Goal: Check status: Check status

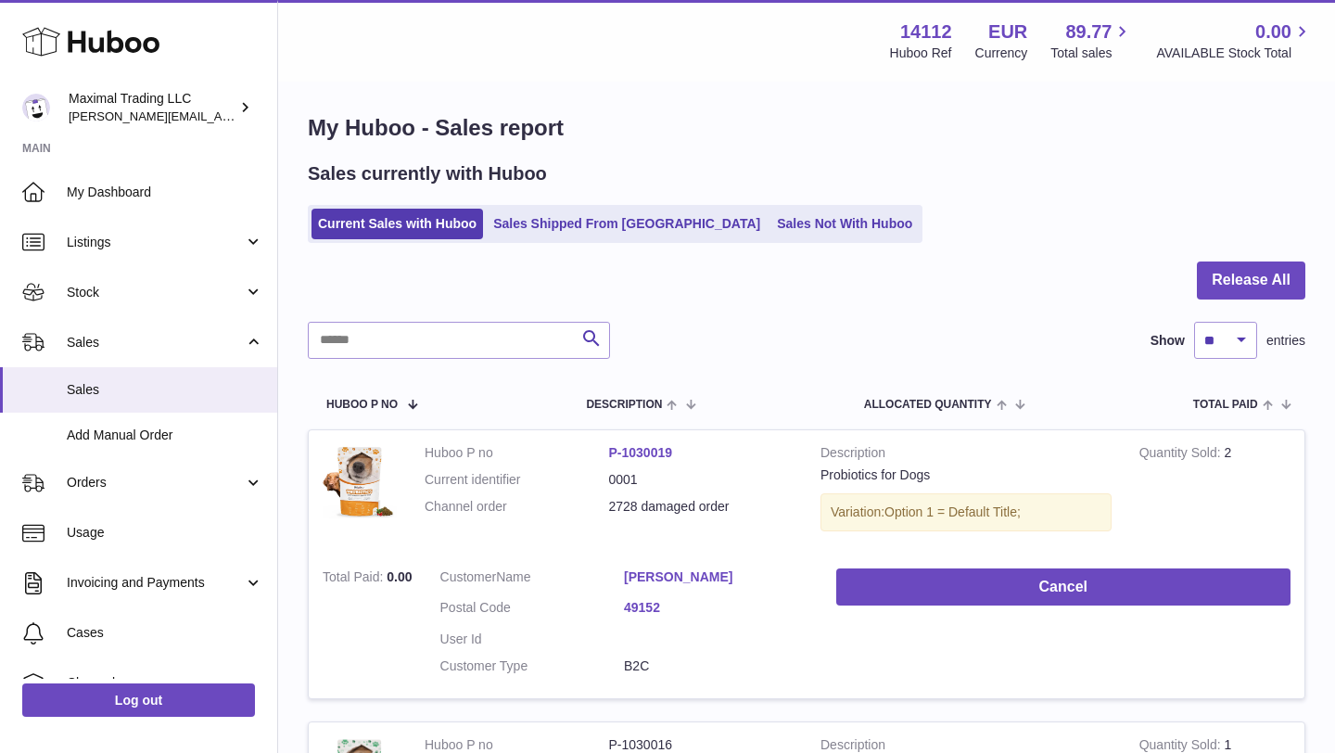
scroll to position [11, 0]
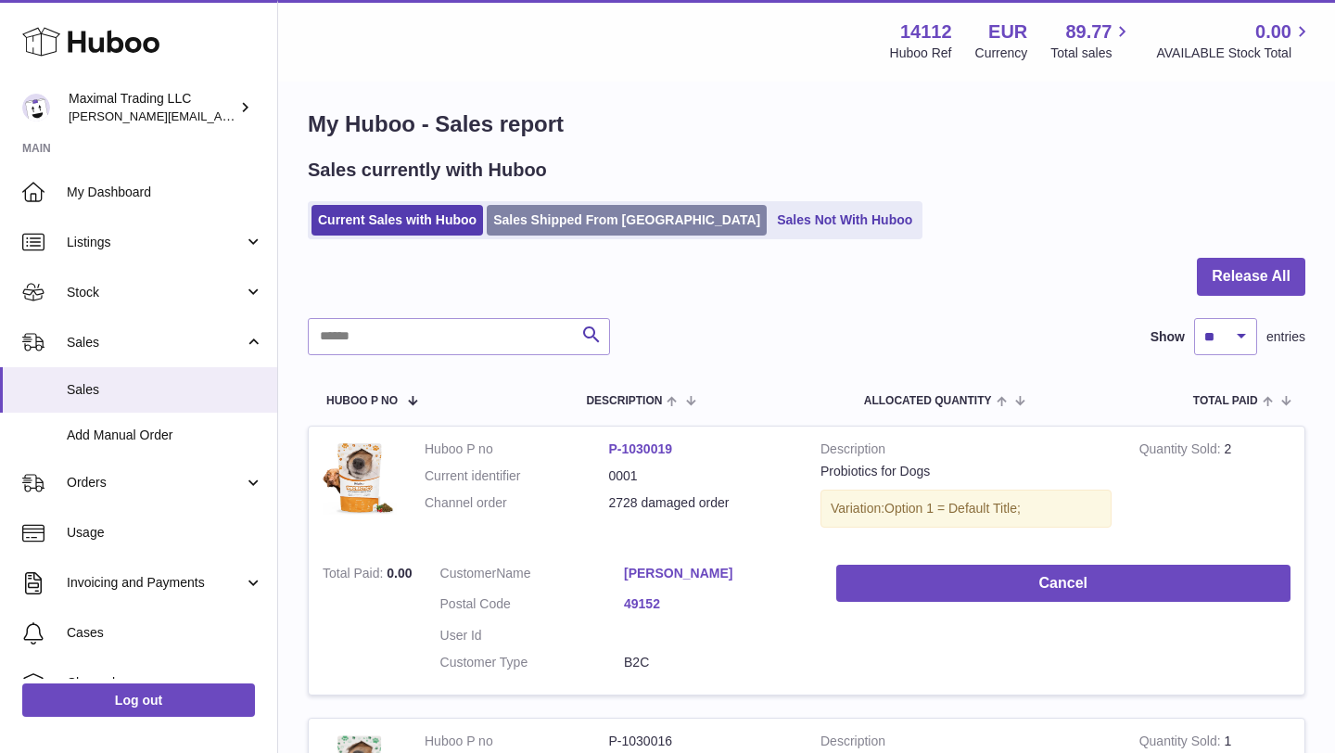
click at [595, 209] on link "Sales Shipped From [GEOGRAPHIC_DATA]" at bounding box center [627, 220] width 280 height 31
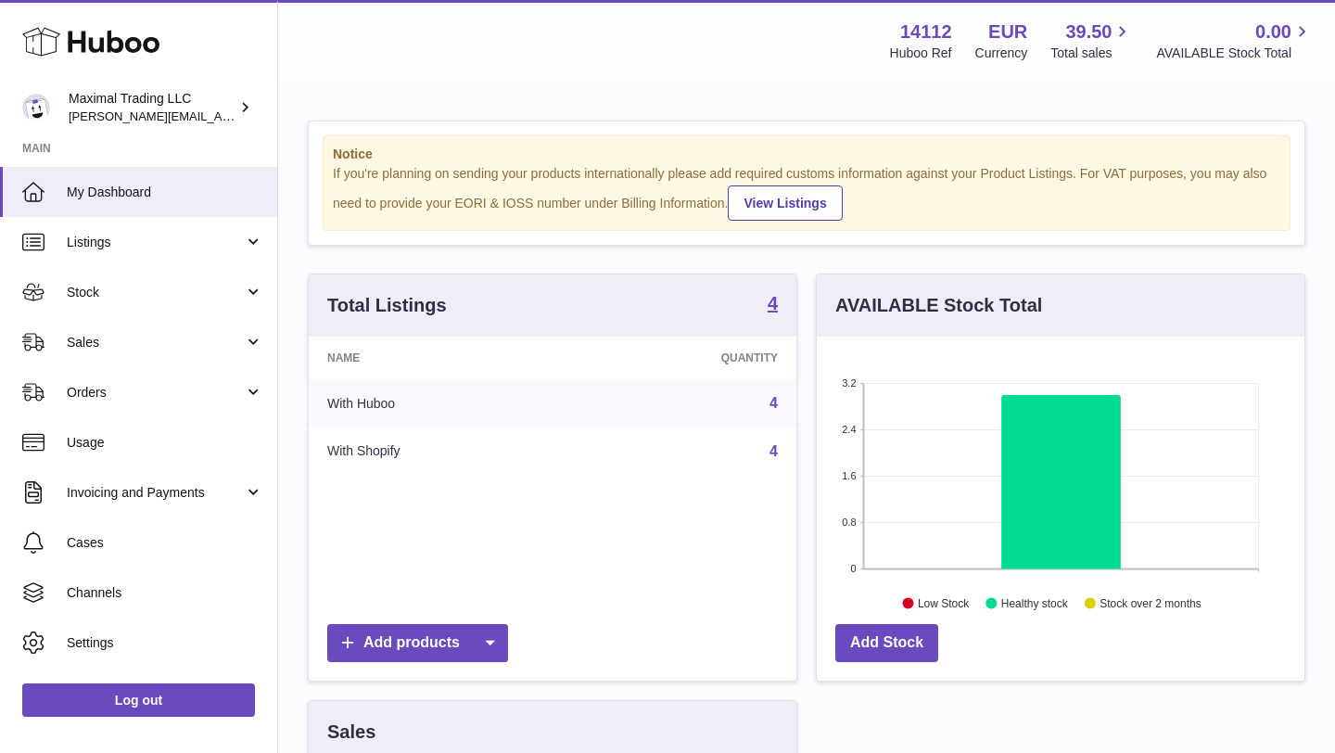
scroll to position [289, 488]
click at [141, 336] on span "Sales" at bounding box center [155, 343] width 177 height 18
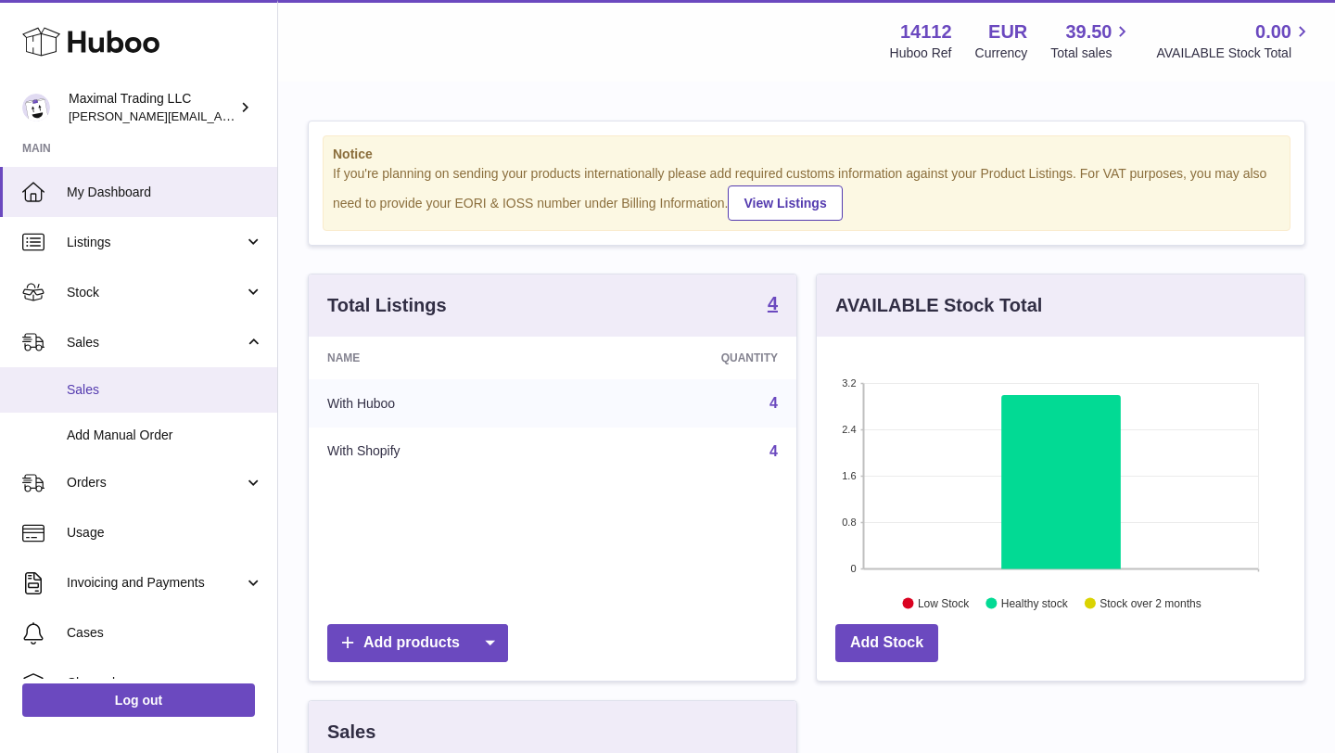
click at [157, 373] on link "Sales" at bounding box center [138, 389] width 277 height 45
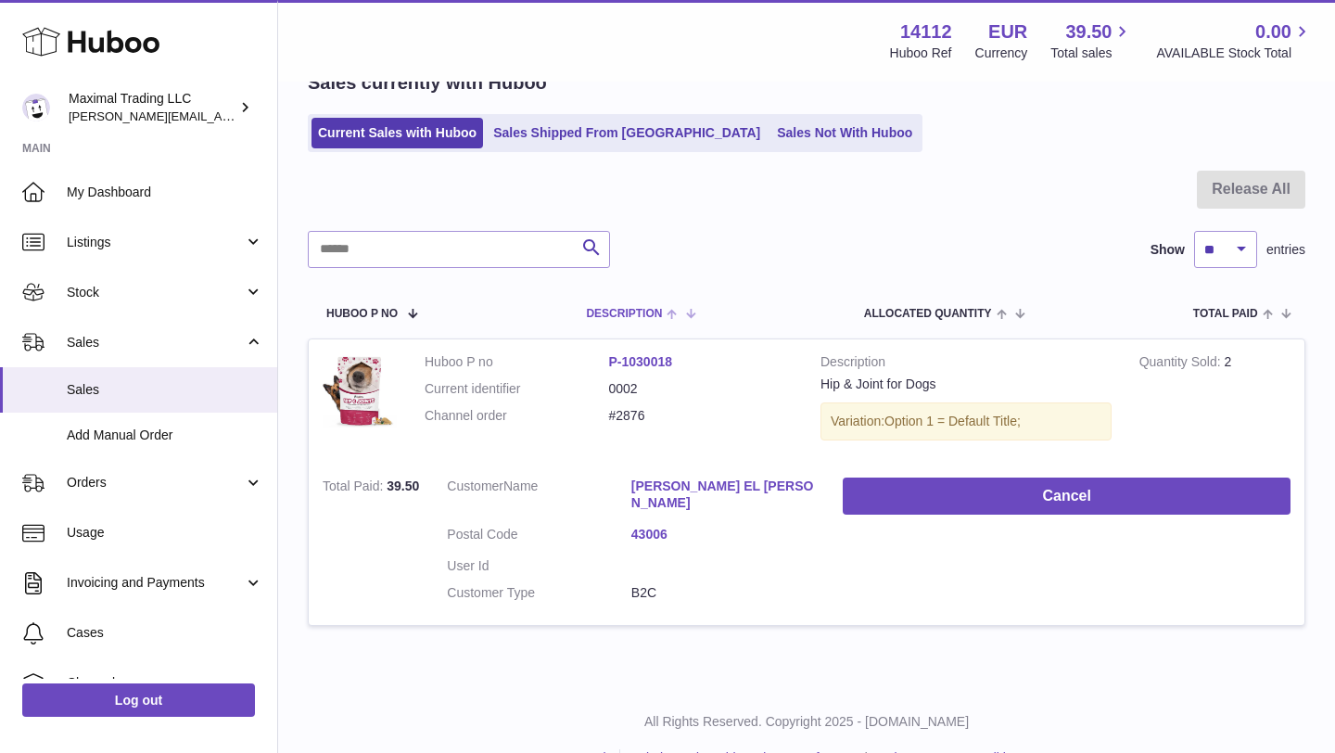
scroll to position [122, 0]
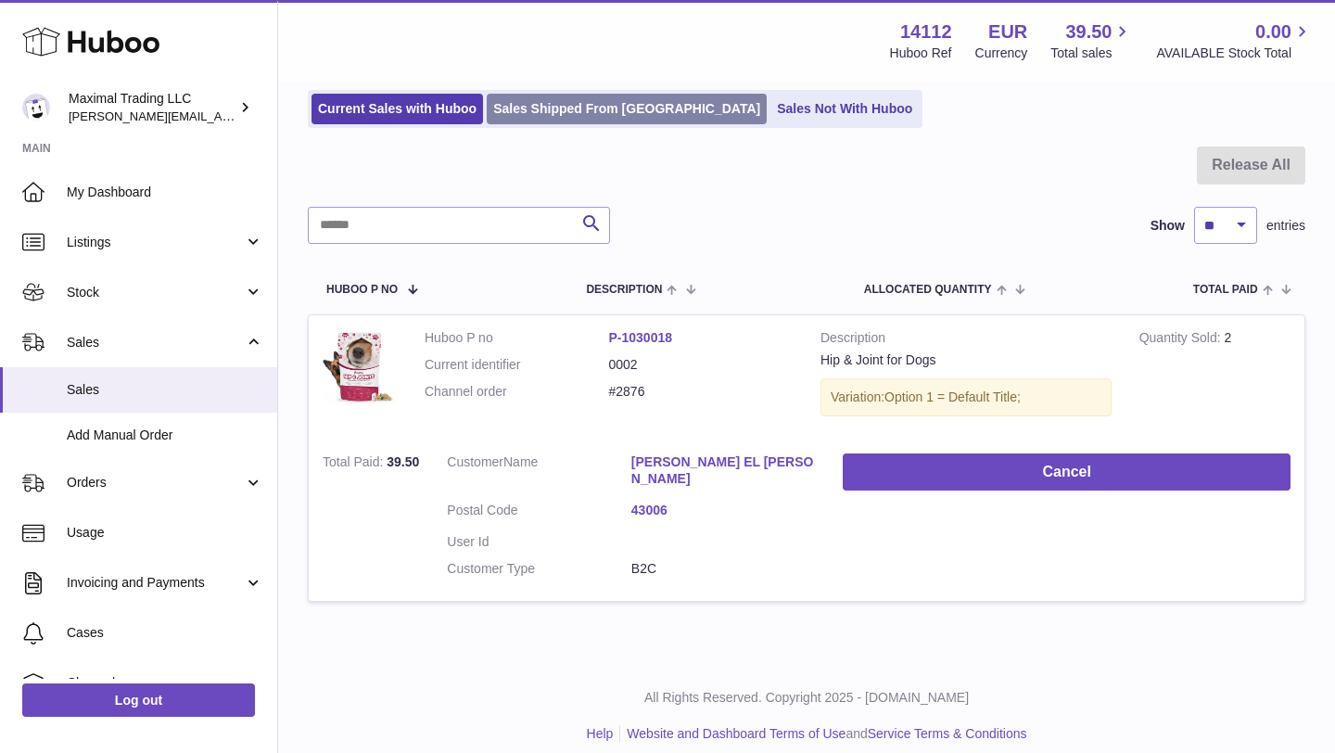
click at [620, 108] on link "Sales Shipped From [GEOGRAPHIC_DATA]" at bounding box center [627, 109] width 280 height 31
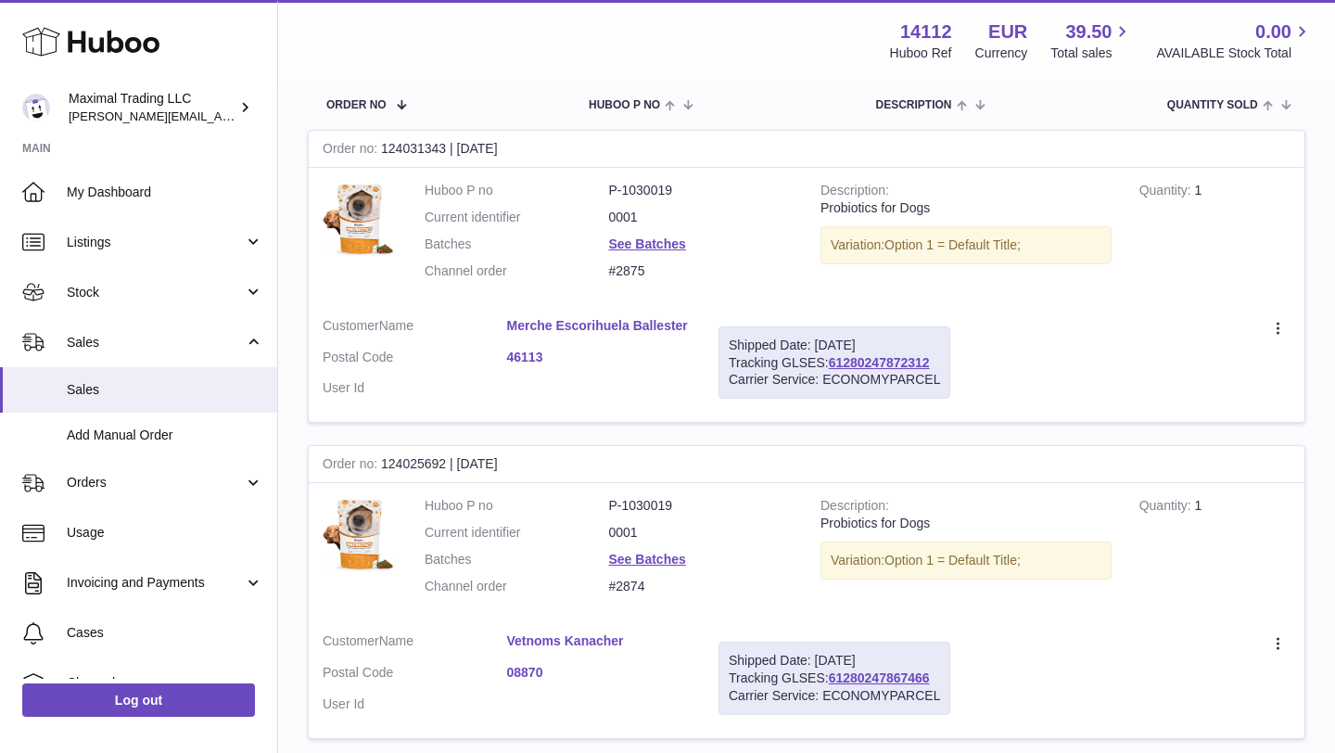
scroll to position [421, 0]
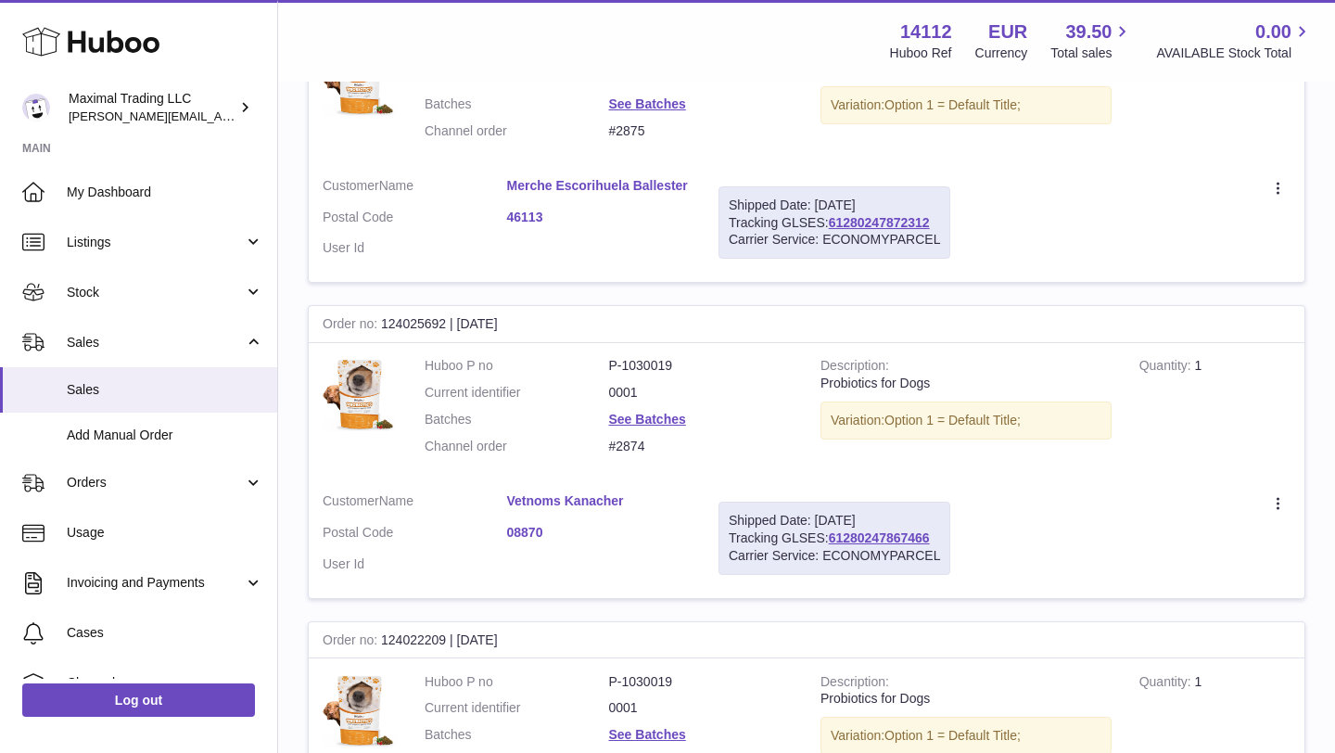
drag, startPoint x: 946, startPoint y: 533, endPoint x: 936, endPoint y: 534, distance: 10.2
click at [936, 534] on div "Shipped Date: 3rd Sep 2025 Tracking GLSES: 61280247867466 Carrier Service: ECON…" at bounding box center [835, 538] width 232 height 73
drag, startPoint x: 936, startPoint y: 534, endPoint x: 831, endPoint y: 533, distance: 104.8
click at [831, 533] on div "Shipped Date: 3rd Sep 2025 Tracking GLSES: 61280247867466 Carrier Service: ECON…" at bounding box center [835, 538] width 232 height 73
copy link "61280247867466"
